Goal: Task Accomplishment & Management: Manage account settings

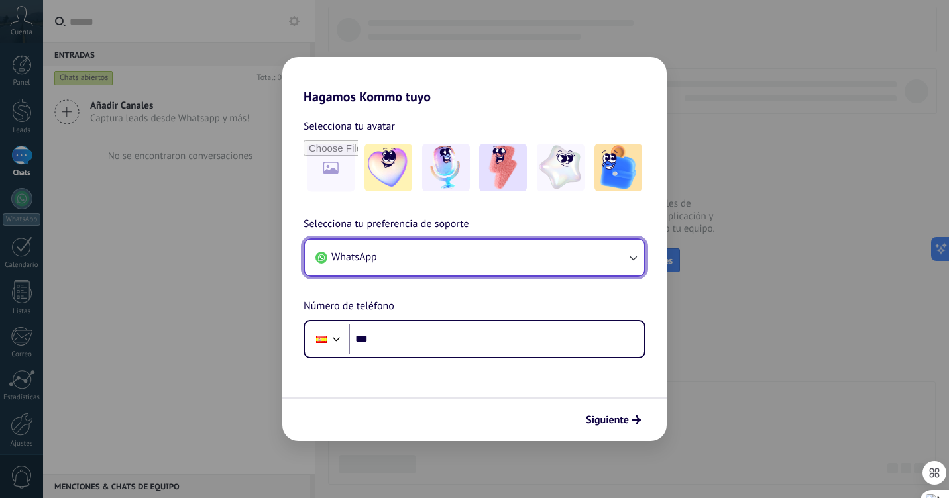
click at [639, 250] on button "WhatsApp" at bounding box center [474, 258] width 339 height 36
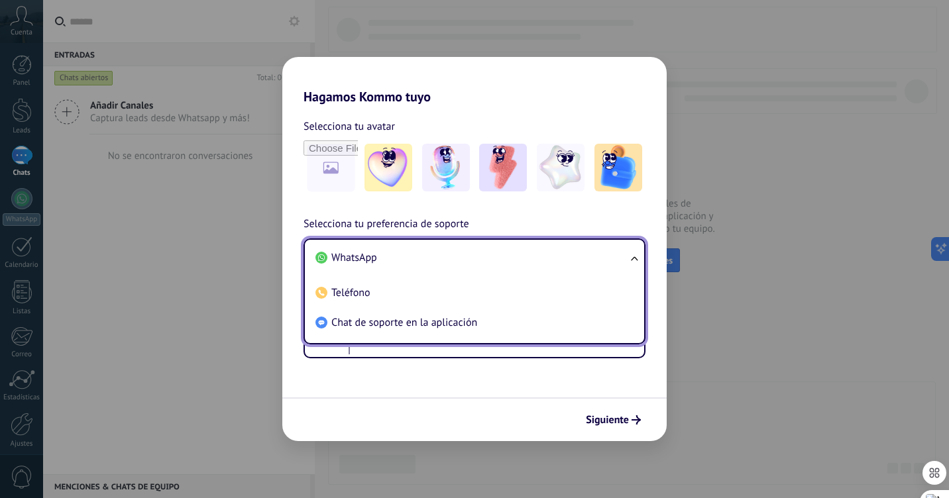
click at [415, 258] on li "WhatsApp" at bounding box center [471, 258] width 323 height 30
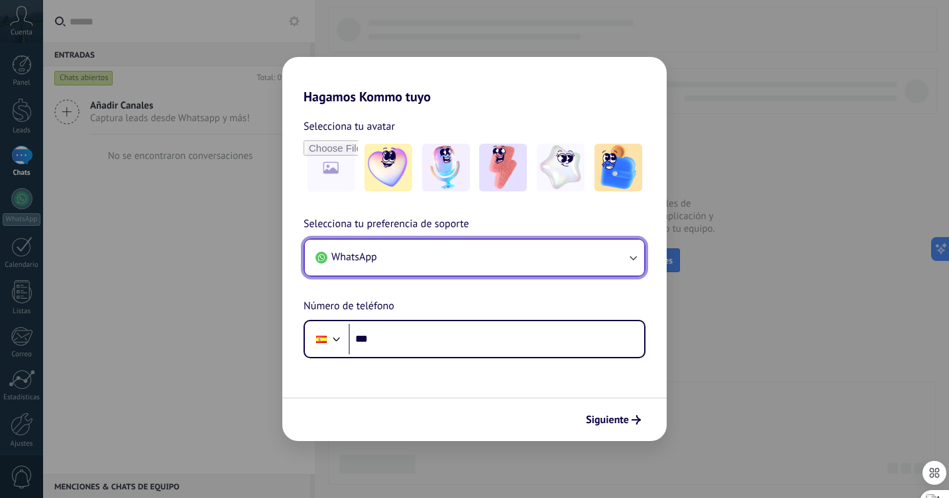
click at [415, 258] on button "WhatsApp" at bounding box center [474, 258] width 339 height 36
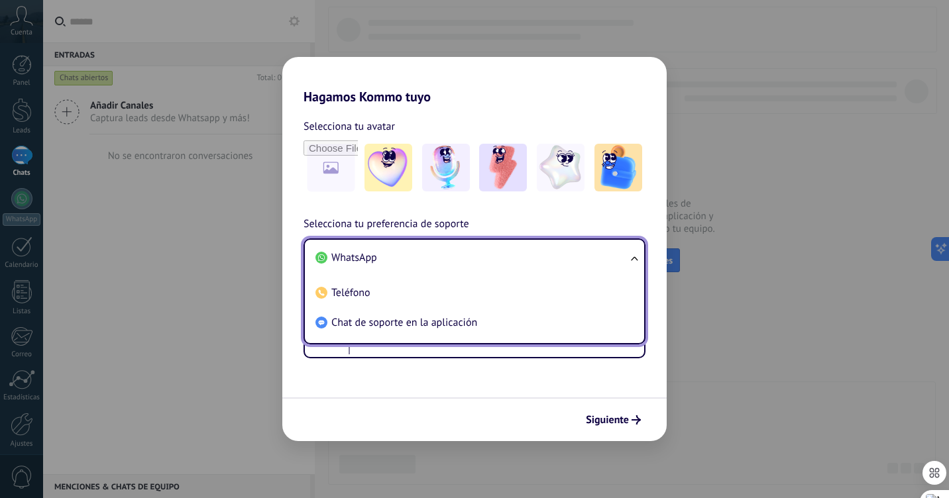
click at [415, 258] on li "WhatsApp" at bounding box center [471, 258] width 323 height 30
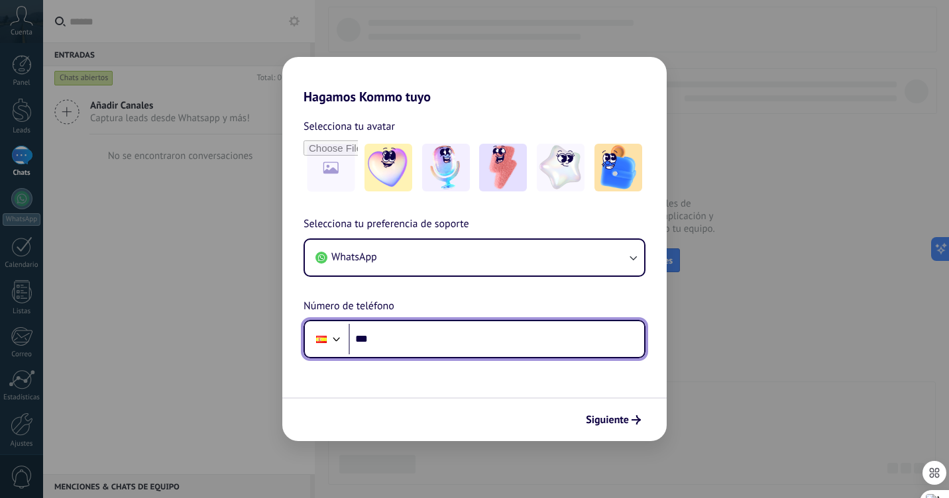
click at [392, 342] on input "***" at bounding box center [495, 339] width 295 height 30
type input "**********"
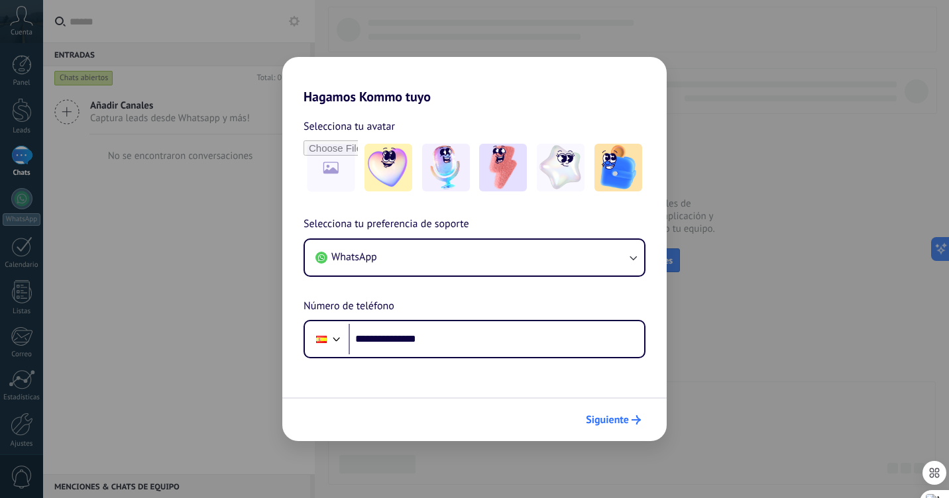
click at [607, 419] on span "Siguiente" at bounding box center [607, 419] width 43 height 9
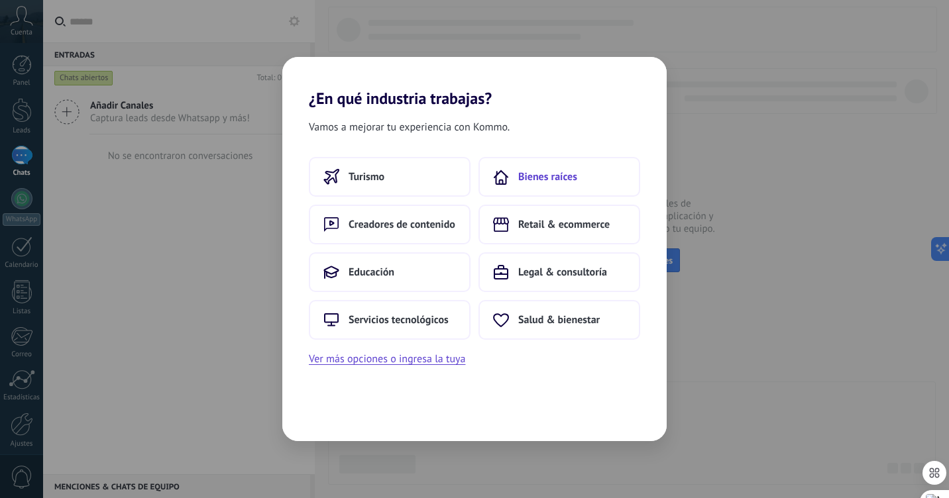
click at [544, 173] on span "Bienes raíces" at bounding box center [547, 176] width 59 height 13
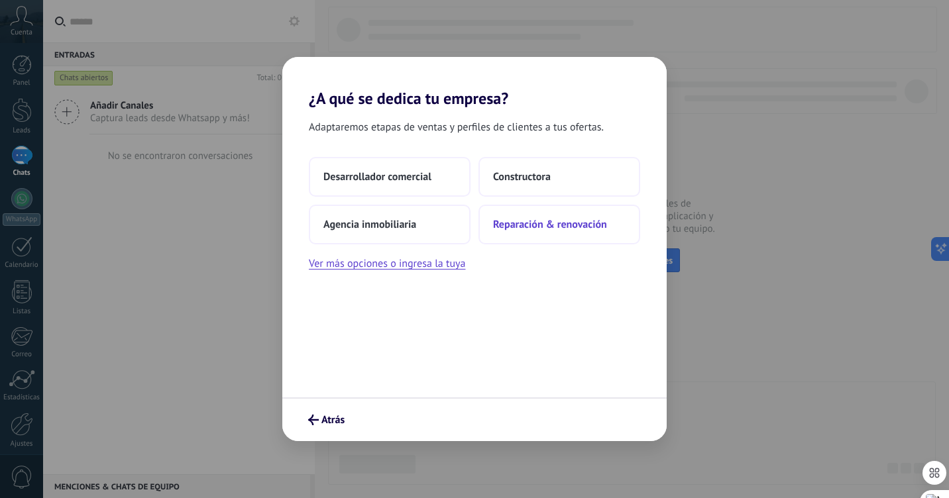
click at [506, 224] on span "Reparación & renovación" at bounding box center [550, 224] width 114 height 13
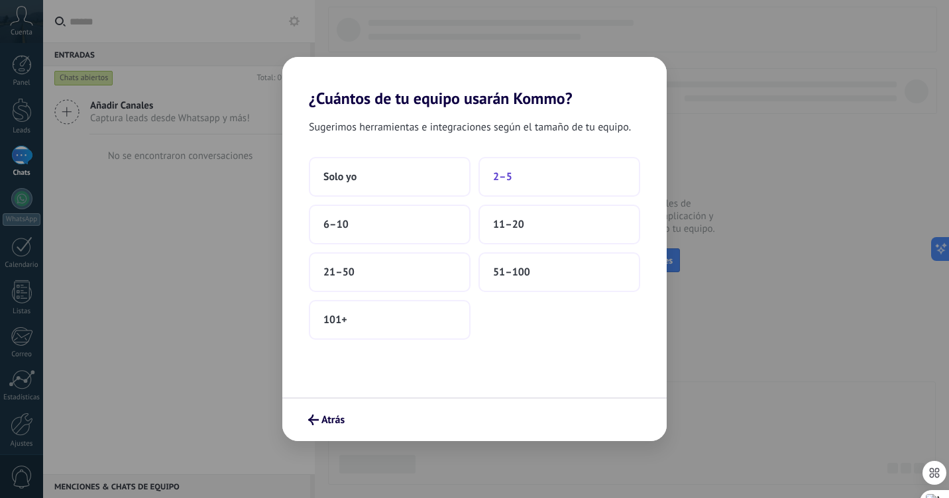
click at [506, 177] on span "2–5" at bounding box center [502, 176] width 19 height 13
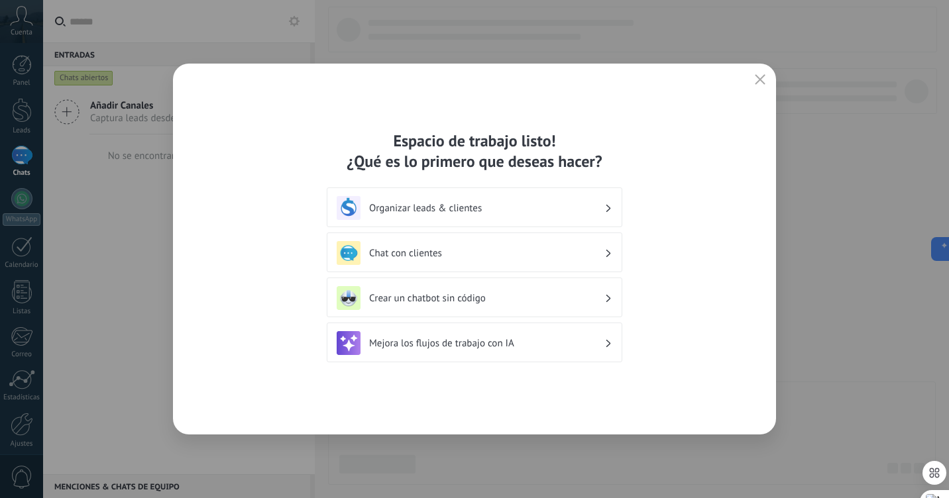
click at [532, 203] on h3 "Organizar leads & clientes" at bounding box center [486, 208] width 235 height 13
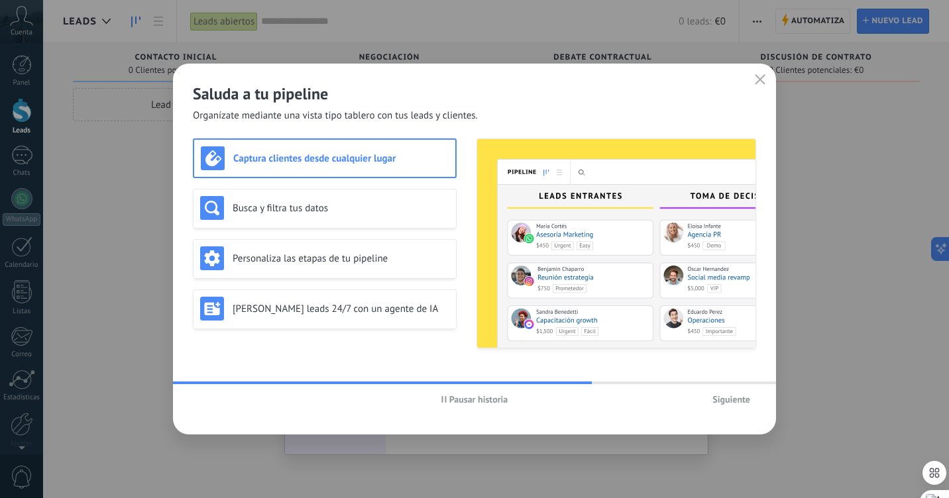
click at [470, 400] on span "Pausar historia" at bounding box center [478, 399] width 59 height 9
click at [723, 395] on span "Siguiente" at bounding box center [731, 399] width 38 height 9
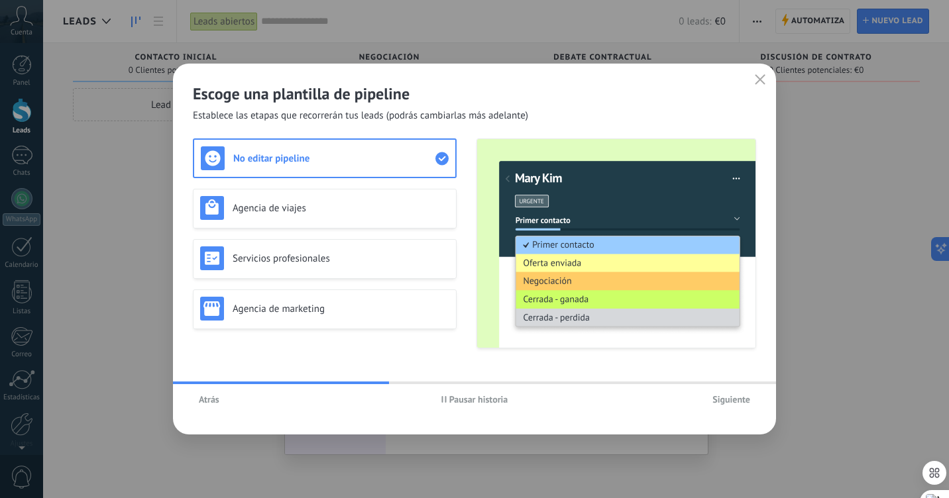
click at [726, 391] on button "Siguiente" at bounding box center [731, 400] width 50 height 20
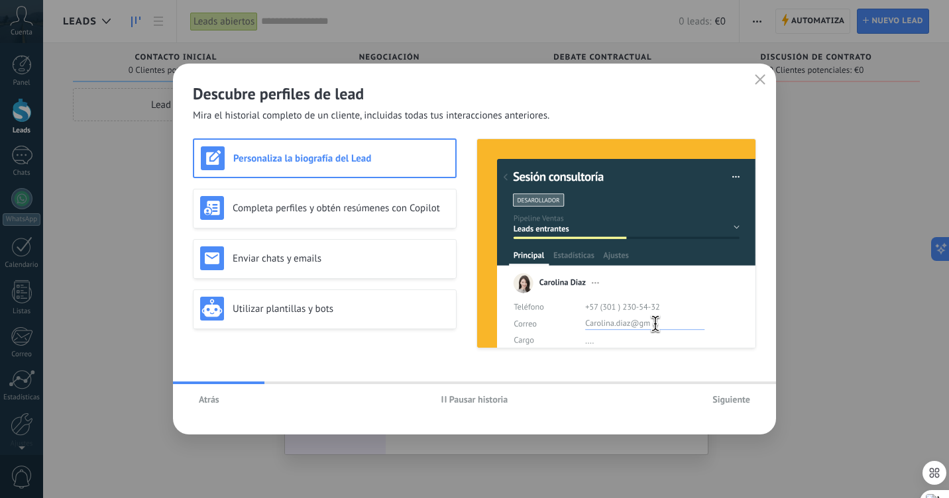
click at [726, 393] on button "Siguiente" at bounding box center [731, 400] width 50 height 20
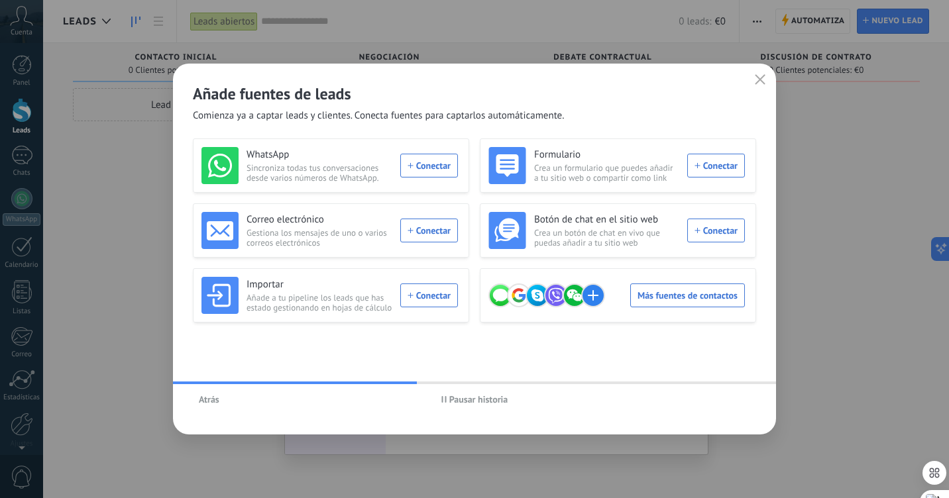
click at [433, 223] on div "Correo electrónico Gestiona los mensajes de uno o varios correos electrónicos C…" at bounding box center [329, 230] width 256 height 37
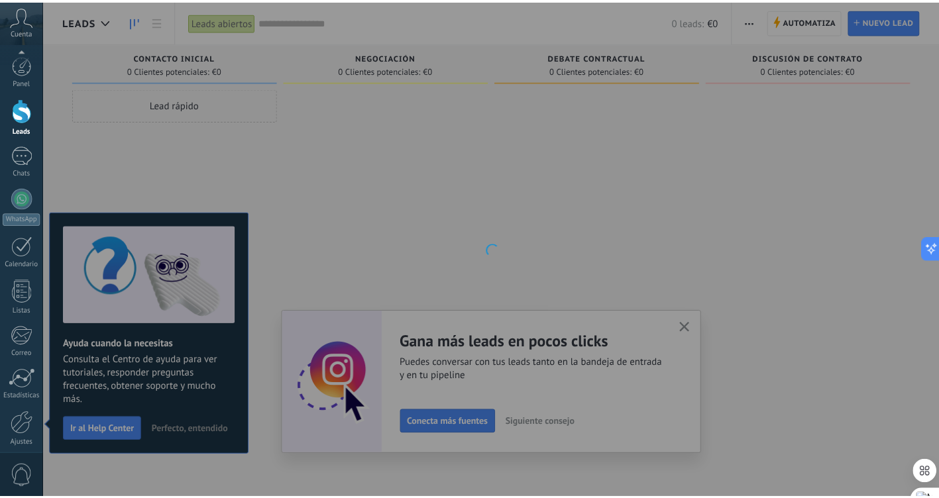
scroll to position [53, 0]
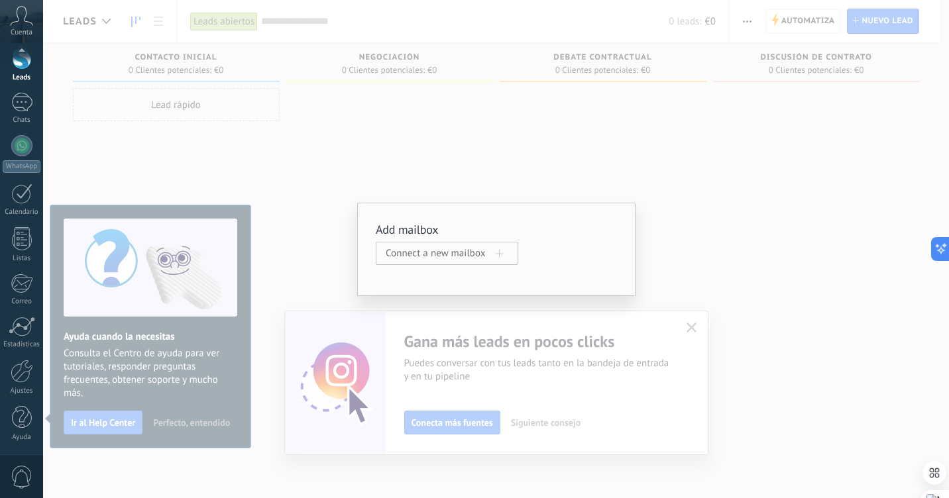
click at [497, 252] on span at bounding box center [500, 254] width 8 height 8
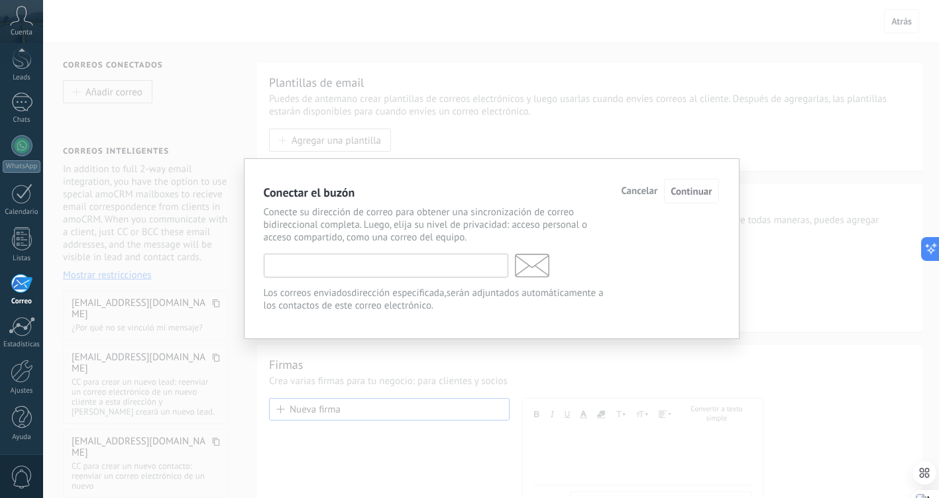
click at [421, 270] on input "text" at bounding box center [386, 266] width 244 height 24
type input "**********"
click at [686, 197] on span "Continuar" at bounding box center [690, 191] width 41 height 13
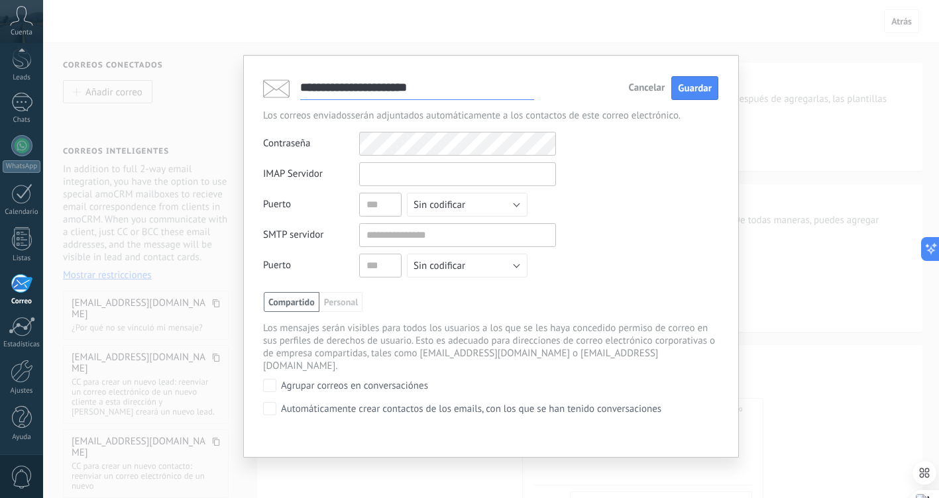
click at [476, 178] on input "text" at bounding box center [457, 174] width 197 height 24
type input "**********"
type input "***"
click at [501, 201] on button "Sin codificar" at bounding box center [467, 205] width 121 height 24
click at [470, 235] on li "SSL" at bounding box center [463, 227] width 128 height 23
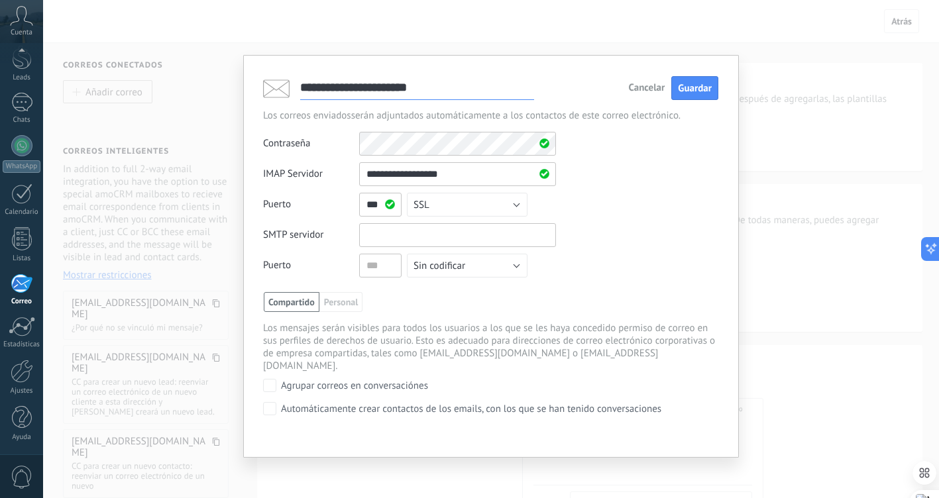
click at [405, 238] on input "text" at bounding box center [457, 235] width 197 height 24
type input "**********"
click at [386, 265] on input "text" at bounding box center [380, 266] width 42 height 24
type input "***"
click at [262, 392] on div "**********" at bounding box center [491, 256] width 496 height 403
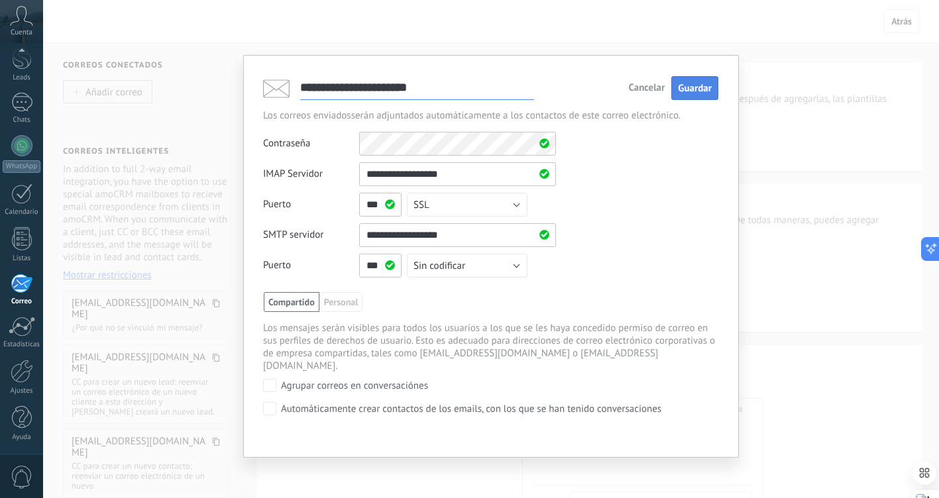
click at [696, 79] on button "Guardar" at bounding box center [694, 88] width 47 height 25
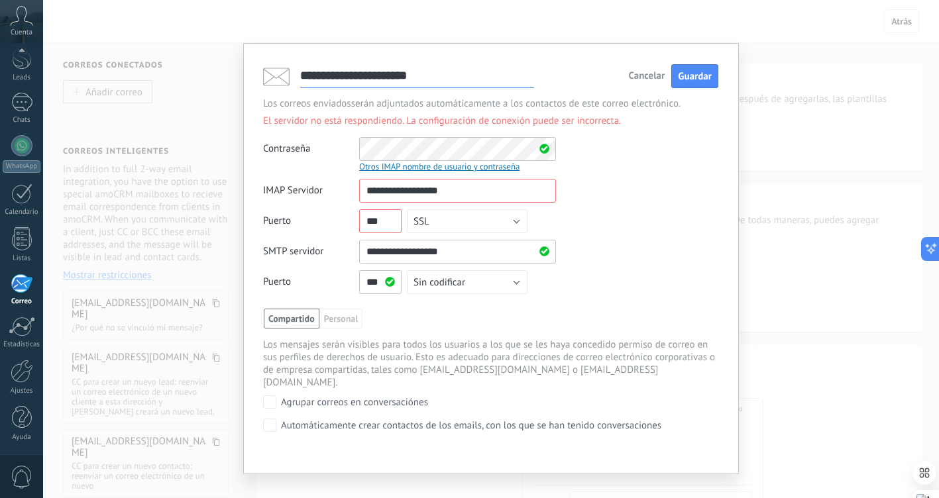
click at [540, 150] on div at bounding box center [544, 149] width 11 height 11
click at [540, 148] on div at bounding box center [544, 149] width 11 height 11
click at [236, 162] on div "**********" at bounding box center [491, 249] width 896 height 498
click at [682, 72] on span "Guardar" at bounding box center [695, 76] width 34 height 13
click at [505, 280] on button "Sin codificar" at bounding box center [467, 282] width 121 height 24
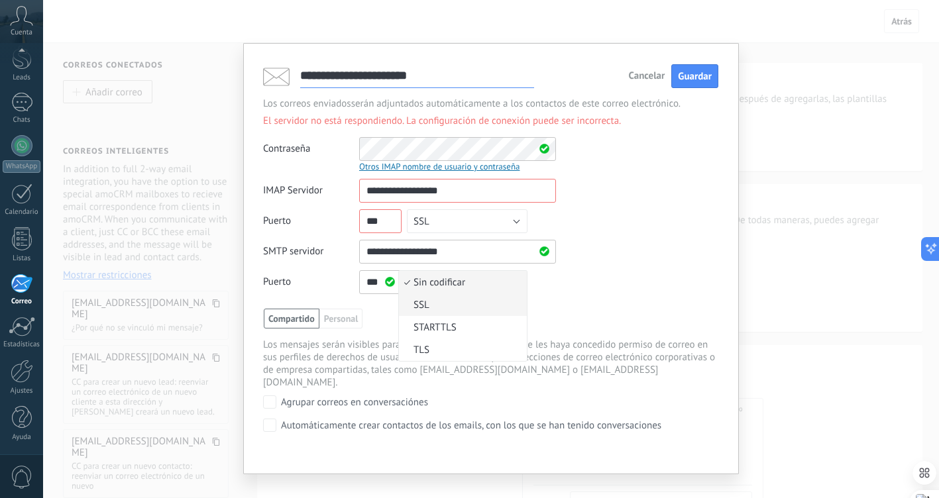
click at [463, 304] on span "SSL" at bounding box center [461, 305] width 124 height 13
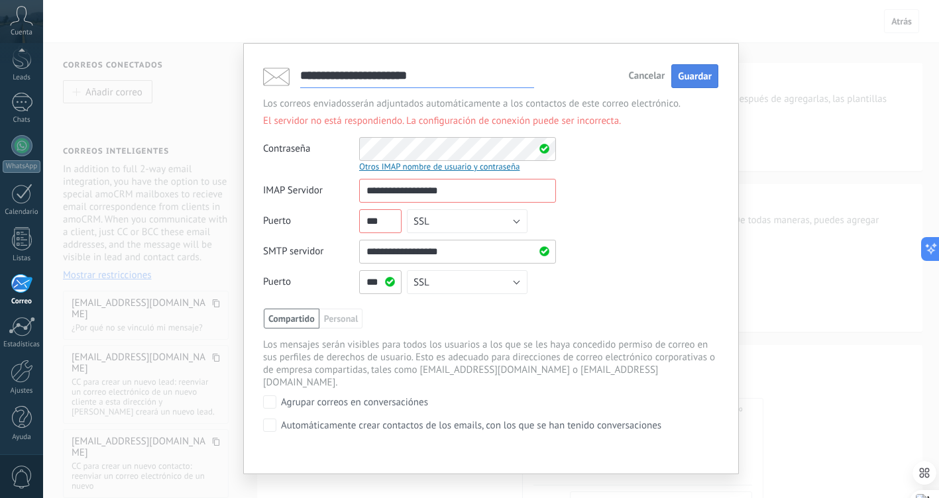
click at [690, 81] on span "Guardar" at bounding box center [695, 76] width 34 height 13
click at [513, 219] on button "SSL" at bounding box center [467, 221] width 121 height 24
click at [457, 289] on span "TLS" at bounding box center [461, 289] width 124 height 13
click at [692, 78] on span "Guardar" at bounding box center [695, 76] width 34 height 13
click at [514, 280] on button "SSL" at bounding box center [467, 282] width 121 height 24
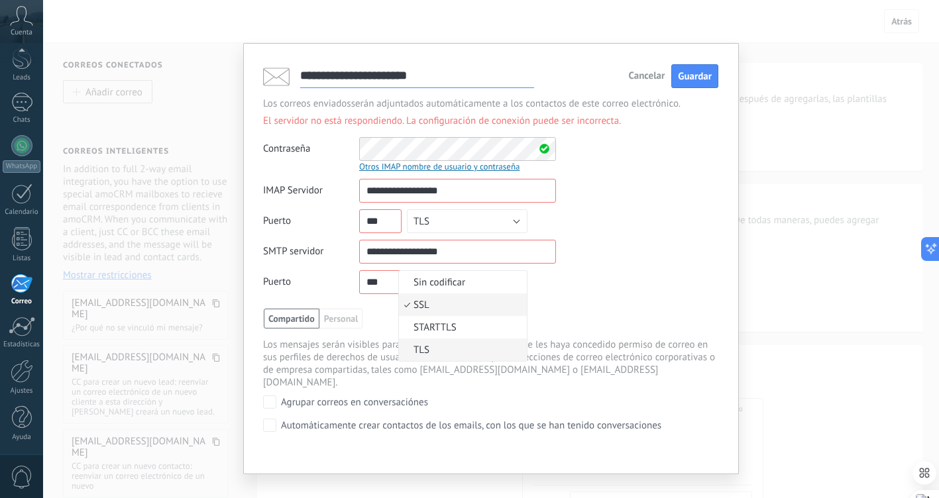
click at [445, 346] on span "TLS" at bounding box center [461, 350] width 124 height 13
click at [700, 74] on span "Guardar" at bounding box center [695, 76] width 34 height 13
click at [514, 230] on button "TLS" at bounding box center [467, 221] width 121 height 24
click at [491, 249] on span "SSL" at bounding box center [461, 244] width 124 height 13
click at [476, 286] on button "TLS" at bounding box center [467, 282] width 121 height 24
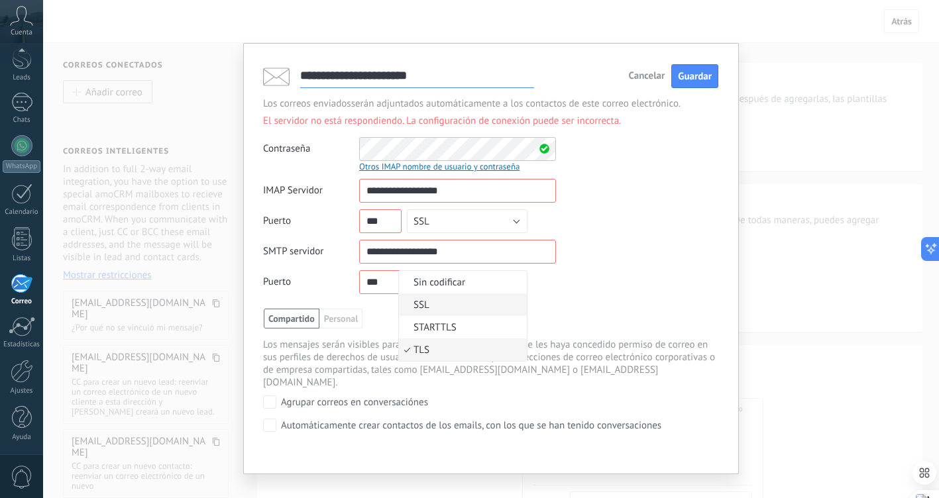
click at [459, 310] on span "SSL" at bounding box center [461, 305] width 124 height 13
click at [448, 282] on button "SSL" at bounding box center [467, 282] width 121 height 24
click at [445, 329] on span "STARTTLS" at bounding box center [461, 327] width 124 height 13
click at [443, 223] on button "SSL" at bounding box center [467, 221] width 121 height 24
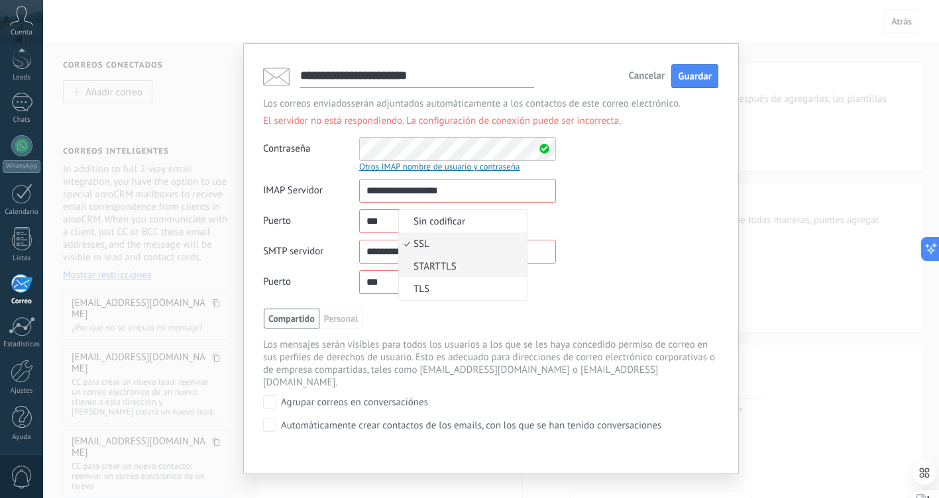
click at [433, 266] on span "STARTTLS" at bounding box center [461, 266] width 124 height 13
click at [690, 78] on span "Guardar" at bounding box center [695, 76] width 34 height 13
click at [469, 164] on div "Otros IMAP nombre de usuario y contraseña" at bounding box center [457, 166] width 197 height 11
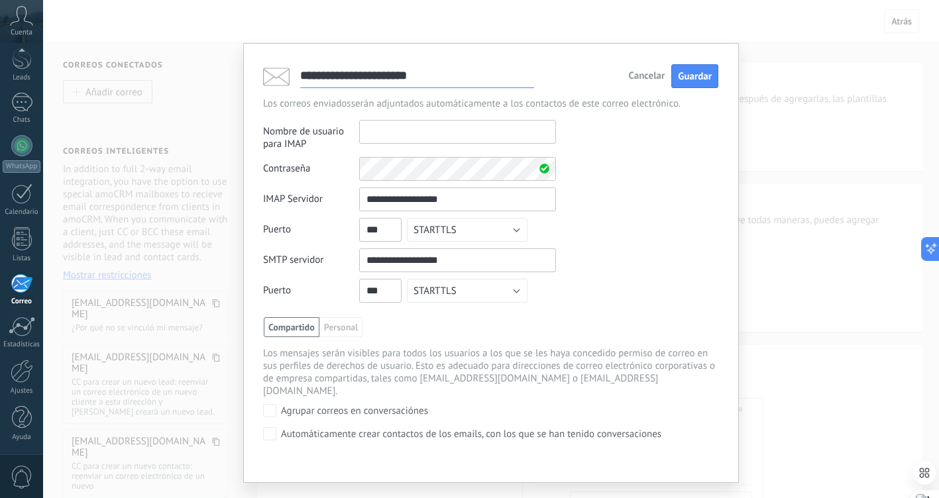
click at [461, 134] on input "text" at bounding box center [457, 132] width 197 height 24
type input "**********"
click at [513, 231] on button "STARTTLS" at bounding box center [467, 230] width 121 height 24
click at [472, 260] on li "SSL" at bounding box center [463, 252] width 128 height 23
click at [511, 292] on button "STARTTLS" at bounding box center [467, 291] width 121 height 24
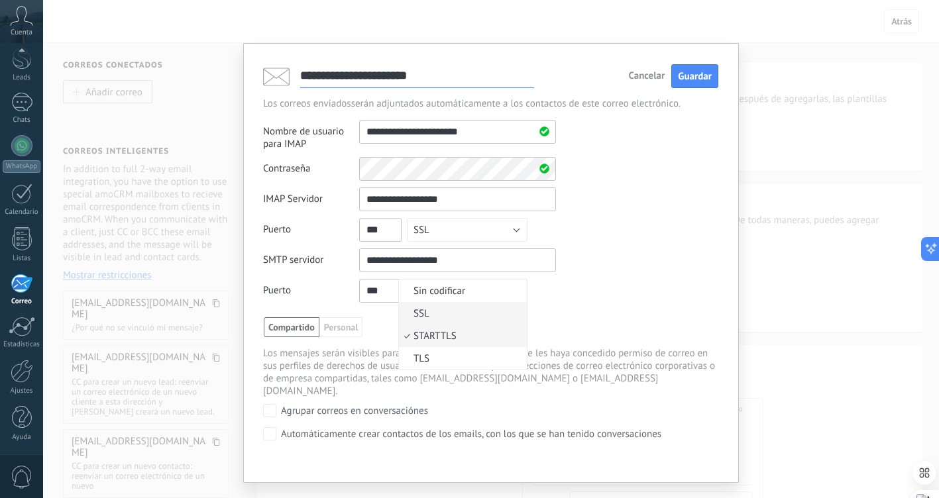
click at [486, 309] on span "SSL" at bounding box center [461, 313] width 124 height 13
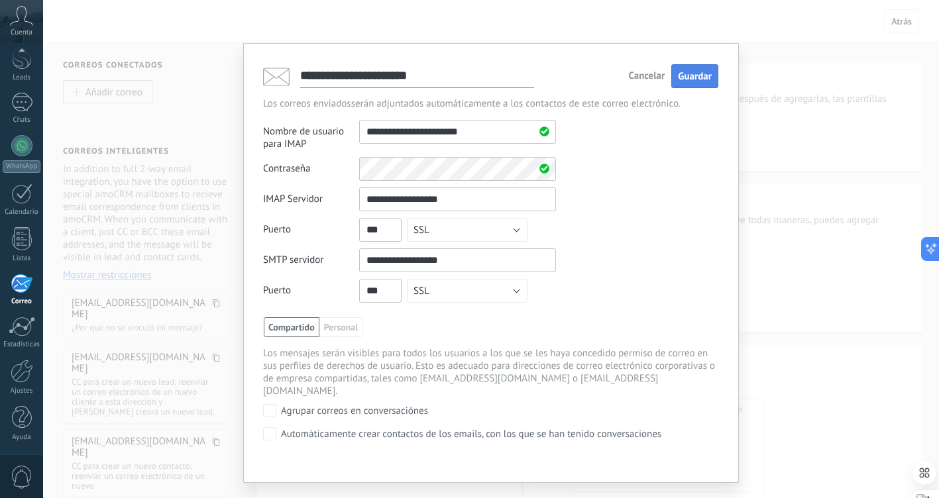
click at [686, 83] on button "Guardar" at bounding box center [694, 76] width 47 height 25
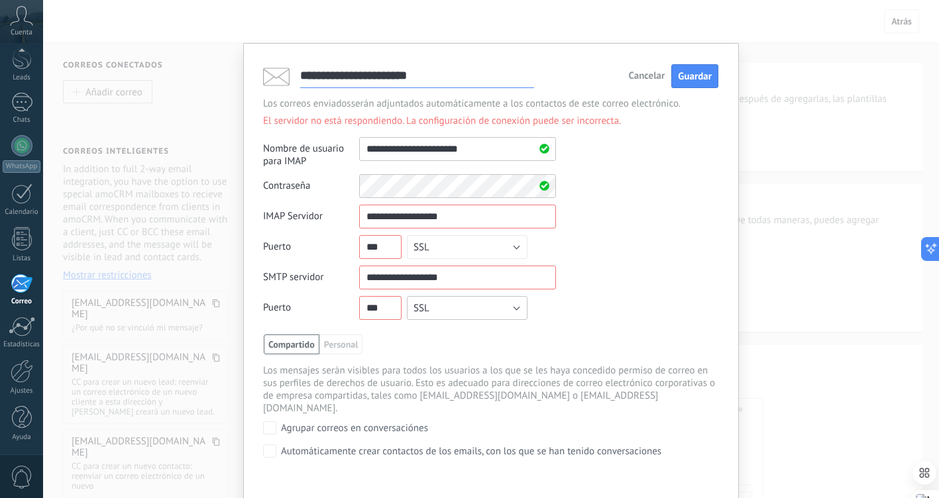
click at [419, 306] on span "SSL" at bounding box center [421, 308] width 16 height 13
click at [445, 382] on li "TLS" at bounding box center [463, 375] width 128 height 23
click at [437, 244] on button "SSL" at bounding box center [467, 247] width 121 height 24
click at [441, 309] on span "TLS" at bounding box center [461, 315] width 124 height 13
click at [692, 82] on span "Guardar" at bounding box center [695, 76] width 34 height 13
